Goal: Task Accomplishment & Management: Complete application form

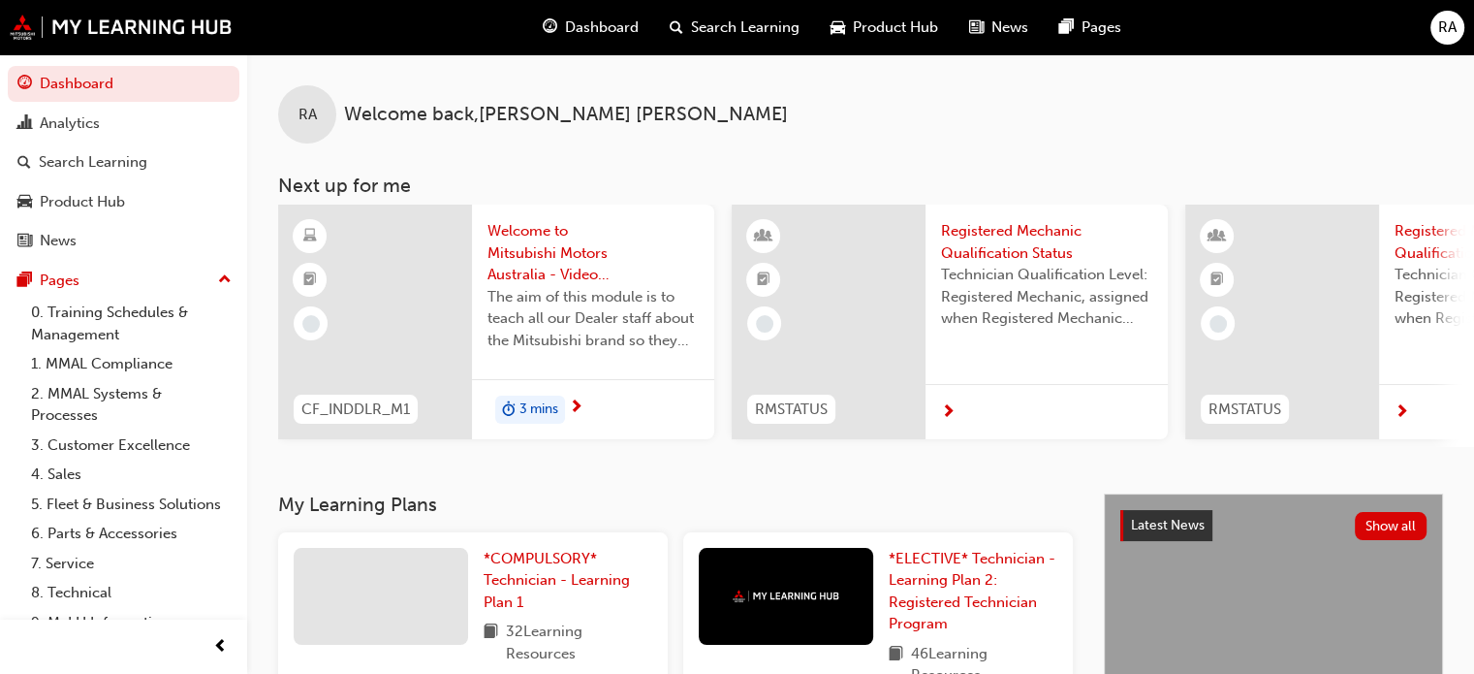
click at [1450, 22] on span "RA" at bounding box center [1447, 27] width 18 height 22
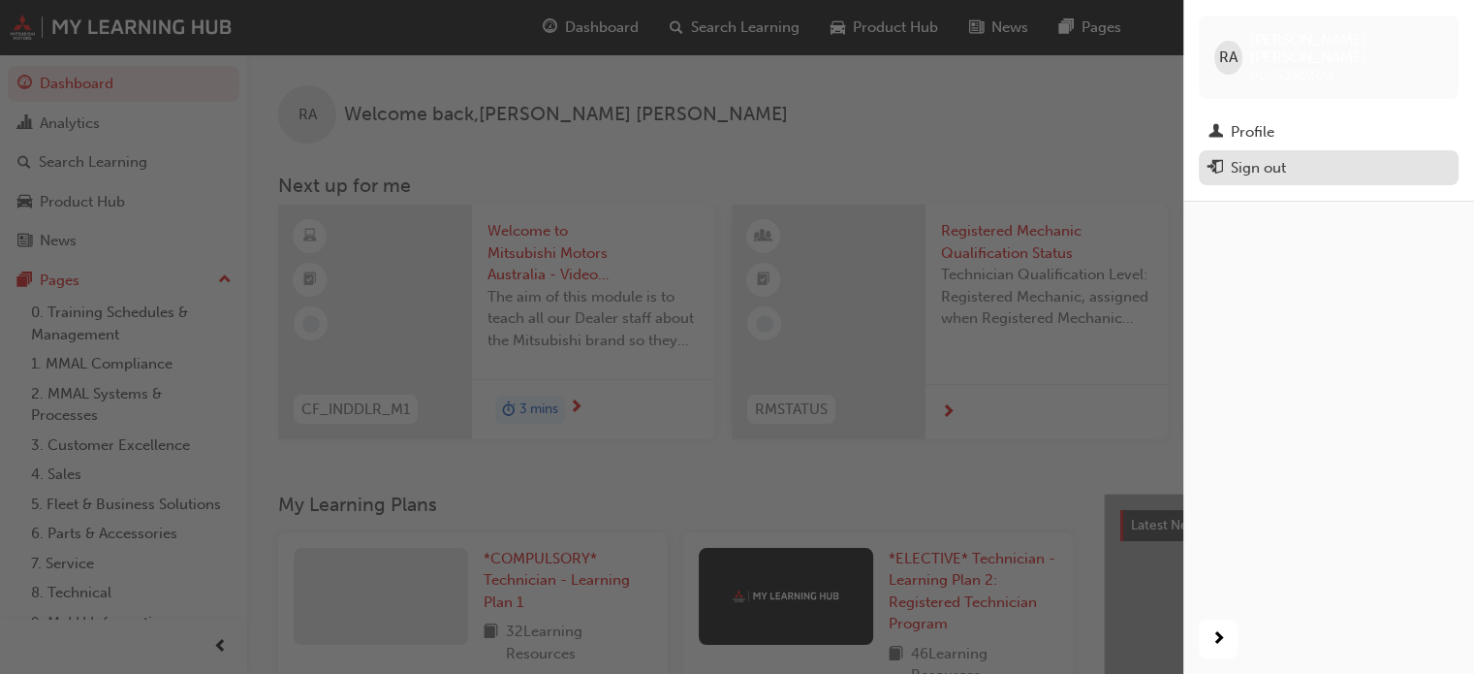
click at [1308, 156] on div "Sign out" at bounding box center [1328, 168] width 240 height 24
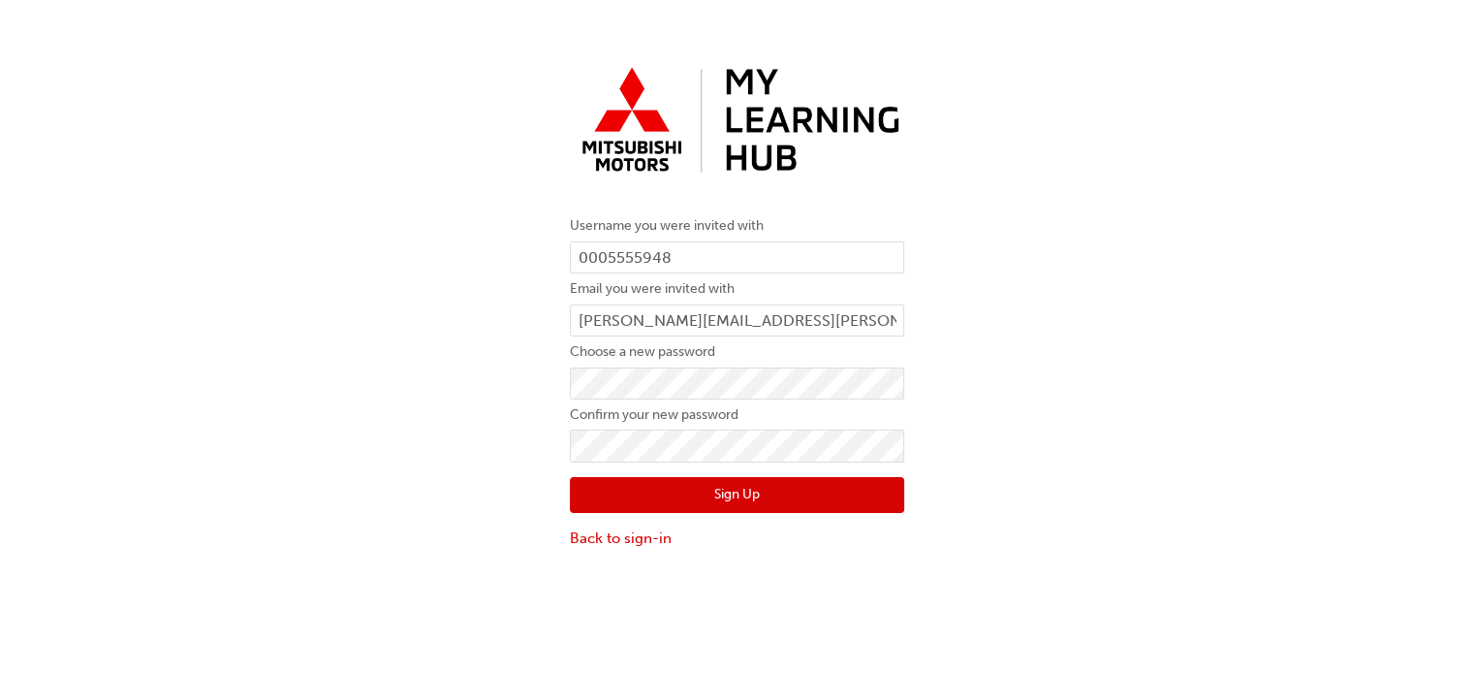
click at [635, 488] on button "Sign Up" at bounding box center [737, 495] width 334 height 37
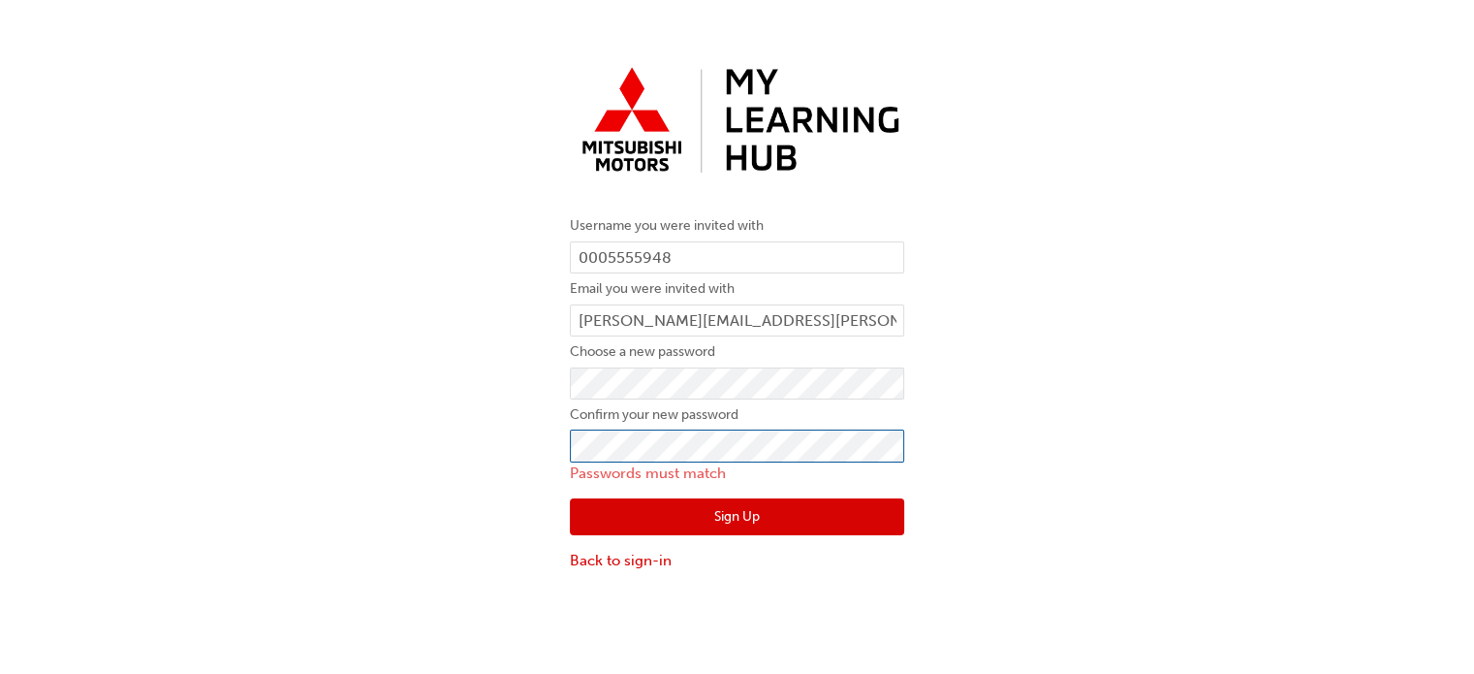
click at [404, 454] on div "Username you were invited with 0005555948 Email you were invited with [PERSON_N…" at bounding box center [737, 315] width 1474 height 542
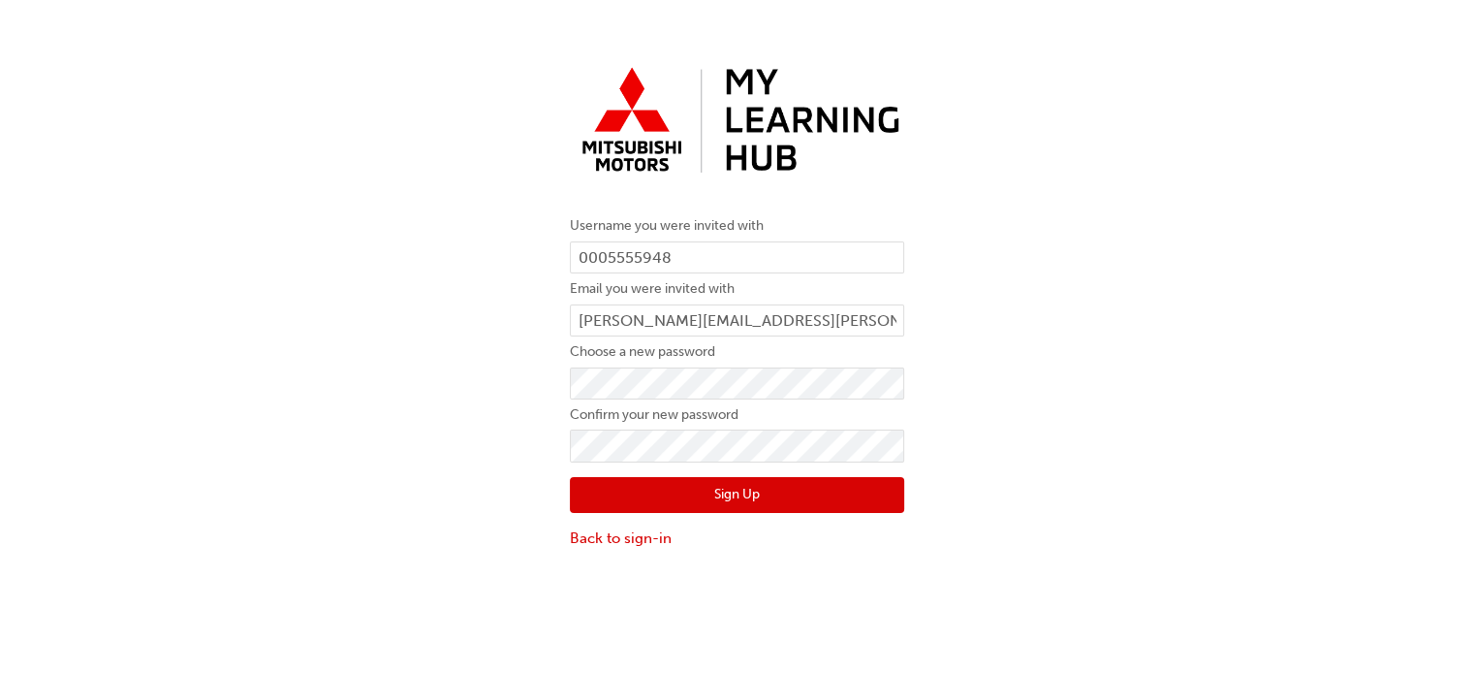
click at [616, 486] on button "Sign Up" at bounding box center [737, 495] width 334 height 37
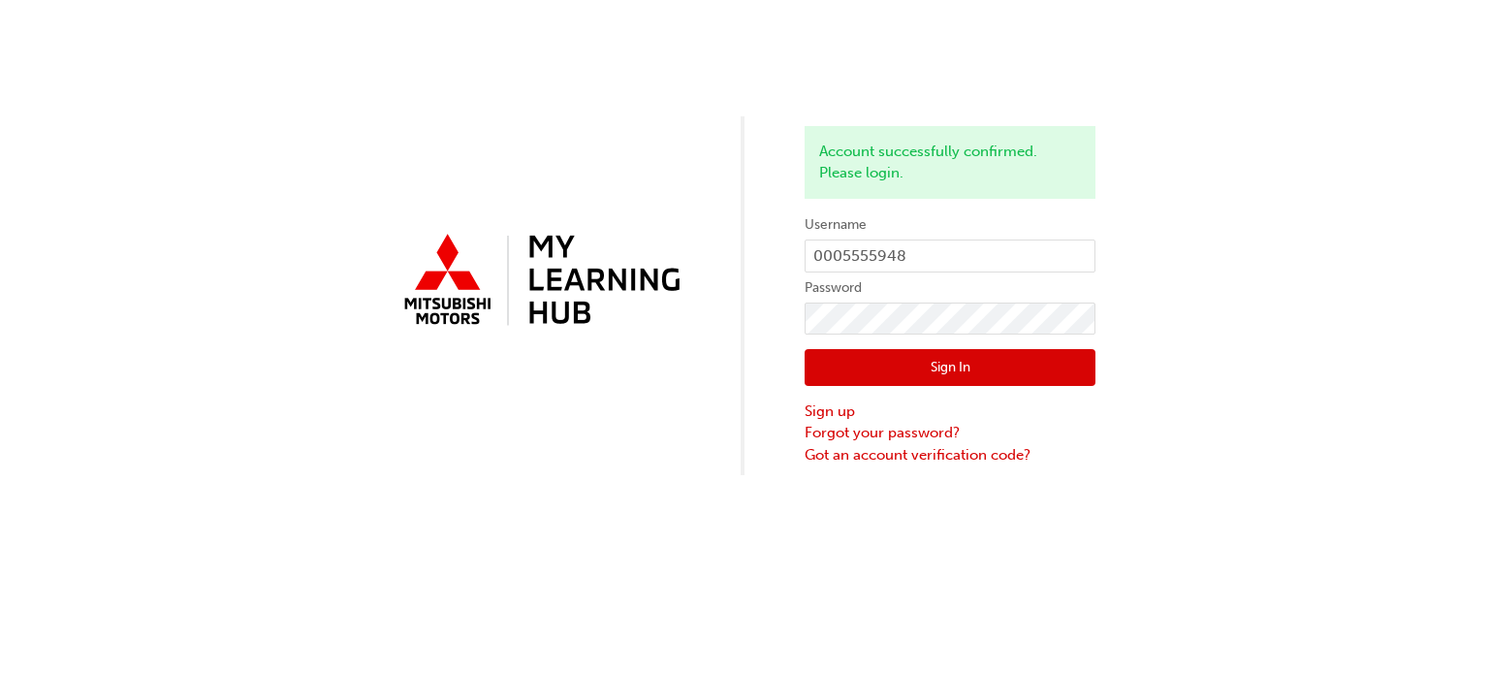
click at [945, 365] on button "Sign In" at bounding box center [949, 367] width 291 height 37
click at [853, 362] on button "Sign In" at bounding box center [949, 367] width 291 height 37
